Goal: Task Accomplishment & Management: Manage account settings

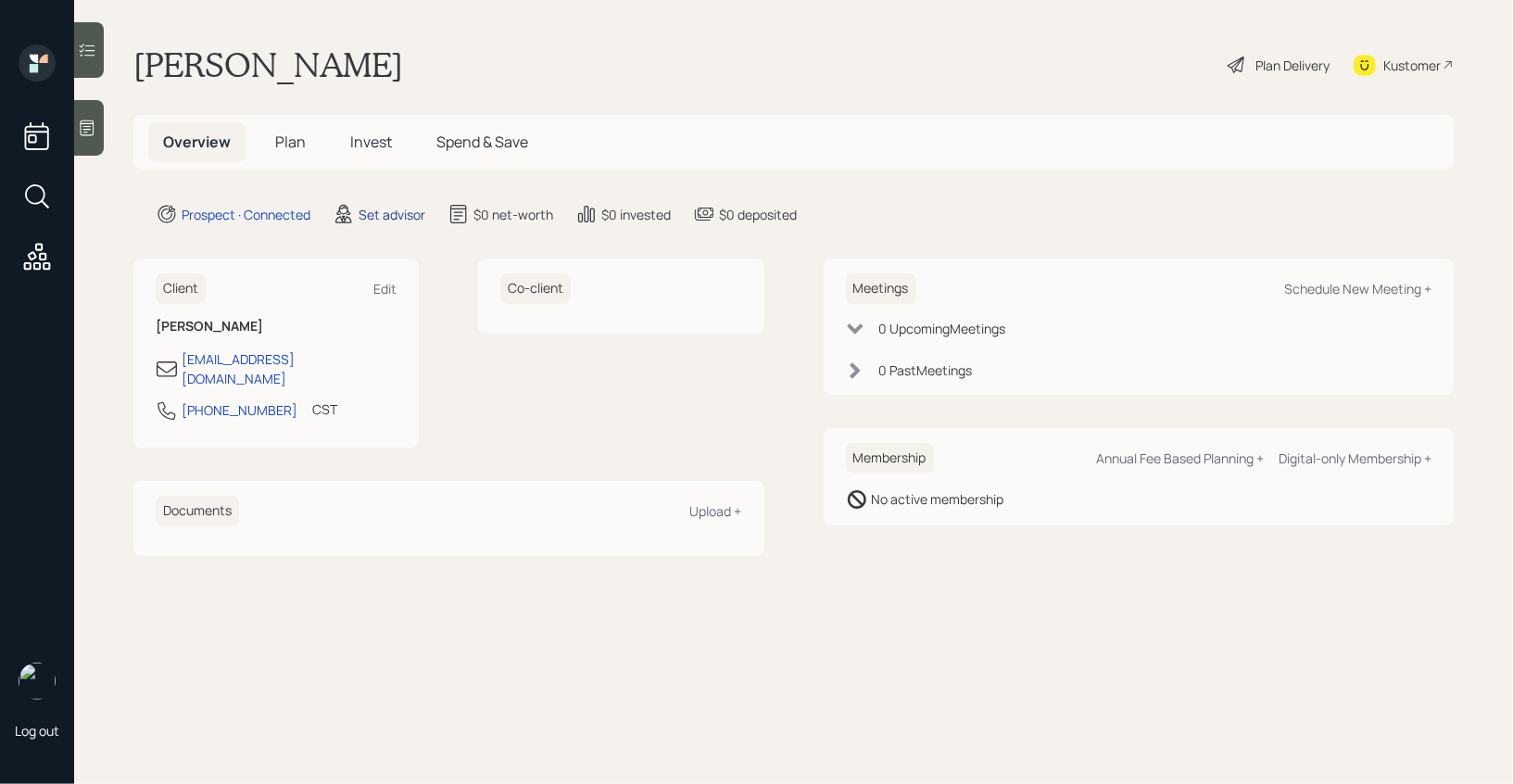
click at [370, 216] on div "Set advisor" at bounding box center [392, 214] width 67 height 19
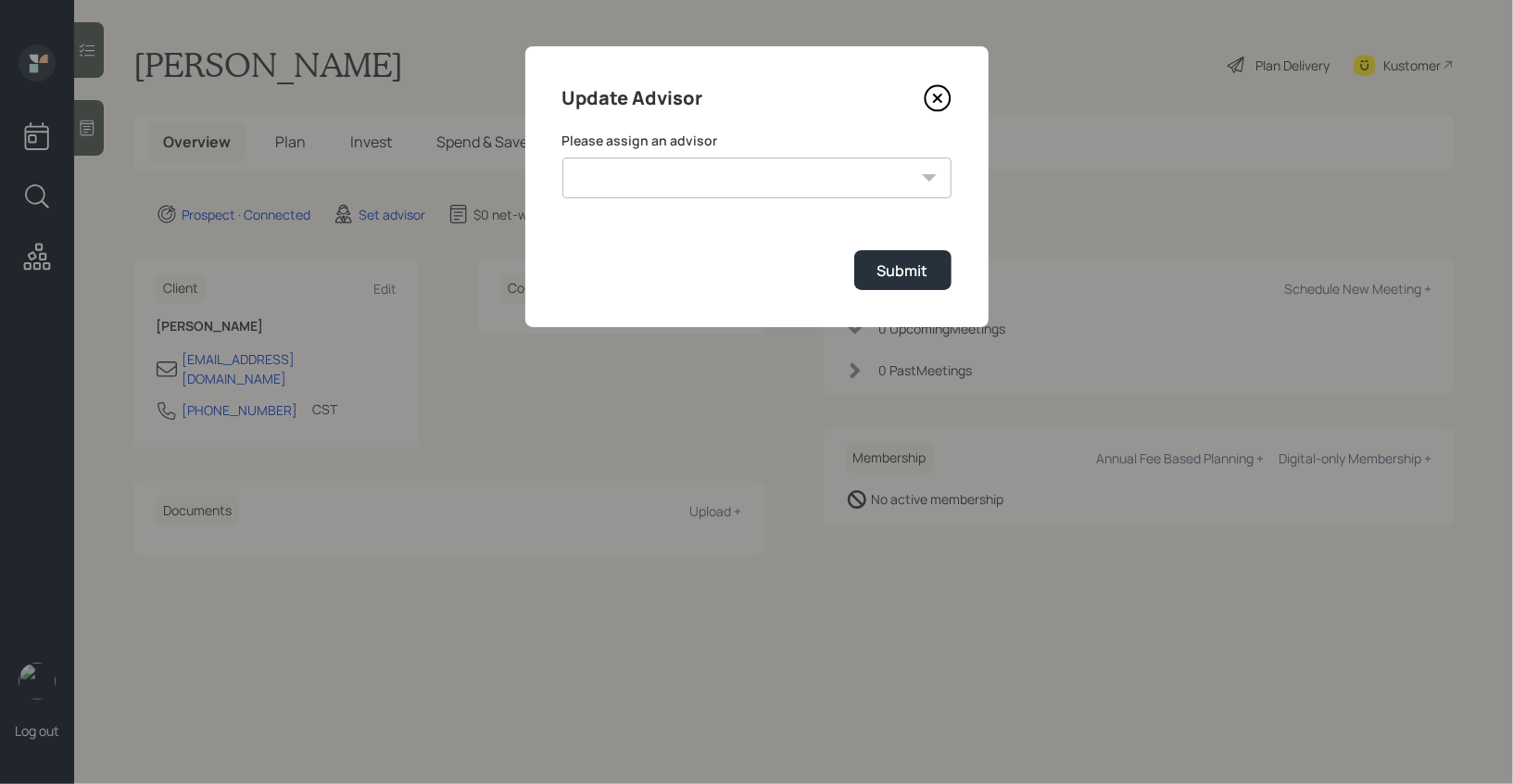
click at [660, 178] on select "[PERSON_NAME] [PERSON_NAME] End [PERSON_NAME] [PERSON_NAME] [PERSON_NAME] [PERS…" at bounding box center [756, 177] width 389 height 41
select select "f14b762f-c7c2-4b89-9227-8fa891345eea"
click at [562, 157] on select "[PERSON_NAME] [PERSON_NAME] End [PERSON_NAME] [PERSON_NAME] [PERSON_NAME] [PERS…" at bounding box center [756, 177] width 389 height 41
click at [895, 263] on div "Submit" at bounding box center [902, 270] width 51 height 20
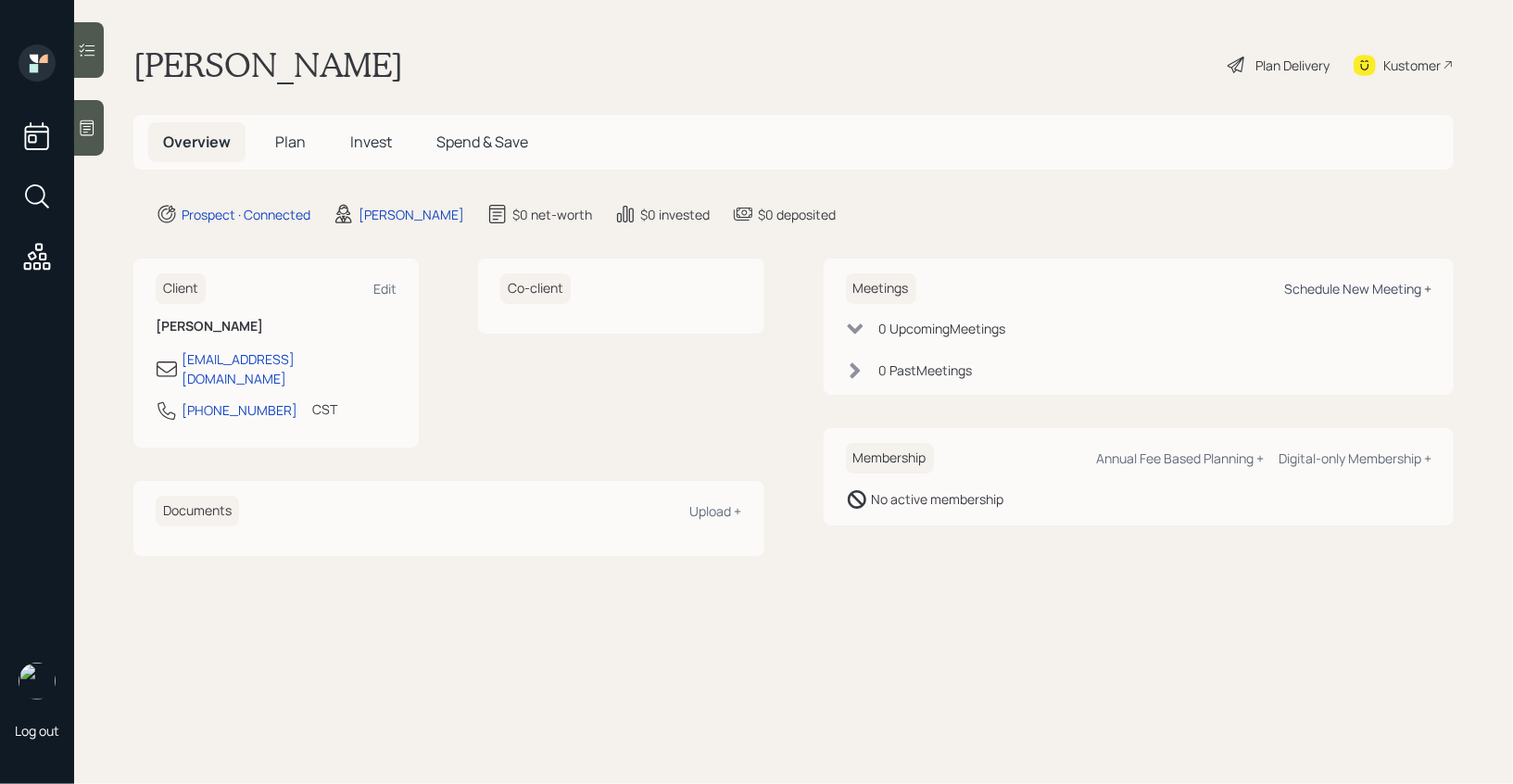
click at [1340, 291] on div "Schedule New Meeting +" at bounding box center [1358, 288] width 147 height 17
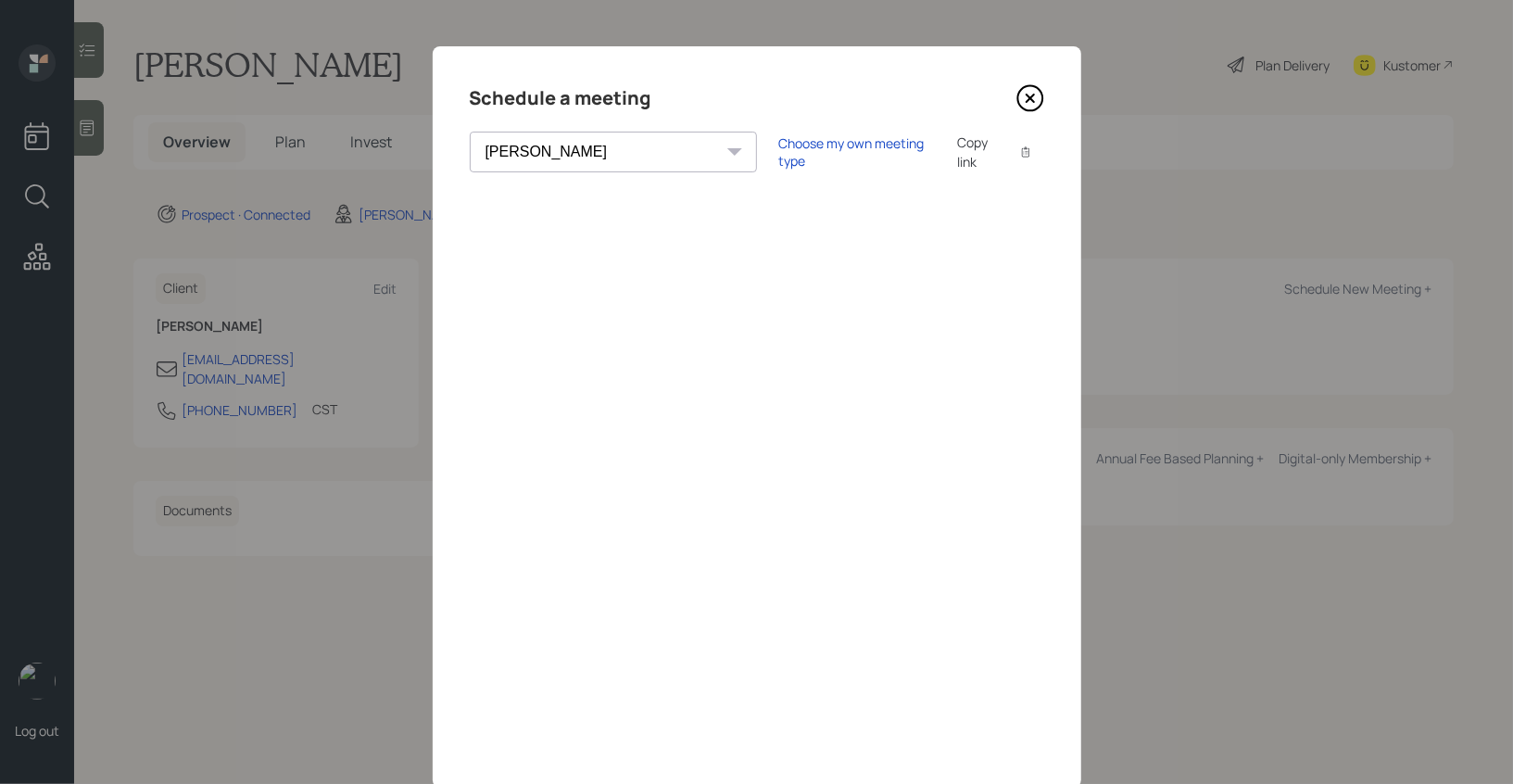
click at [574, 149] on select "[PERSON_NAME] [PERSON_NAME] [PERSON_NAME] [PERSON_NAME] [PERSON_NAME] [PERSON_N…" at bounding box center [614, 151] width 287 height 41
select select "round-[PERSON_NAME]"
click at [470, 131] on select "[PERSON_NAME] [PERSON_NAME] [PERSON_NAME] [PERSON_NAME] [PERSON_NAME] [PERSON_N…" at bounding box center [614, 151] width 287 height 41
click at [779, 157] on div "Choose my own meeting type" at bounding box center [857, 151] width 156 height 35
click at [1032, 98] on icon at bounding box center [1029, 98] width 28 height 28
